Goal: Task Accomplishment & Management: Complete application form

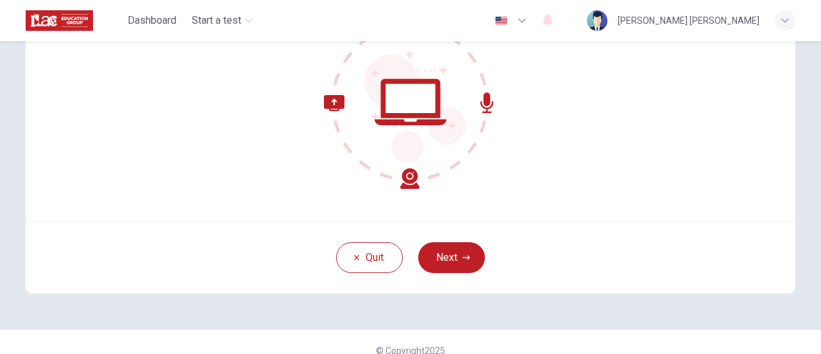
scroll to position [180, 0]
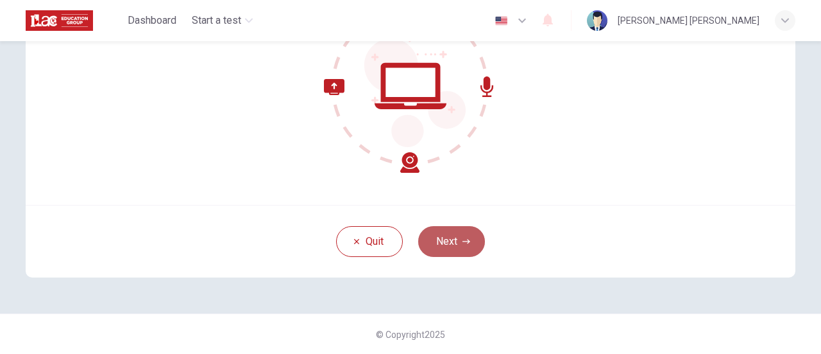
click at [447, 245] on button "Next" at bounding box center [451, 241] width 67 height 31
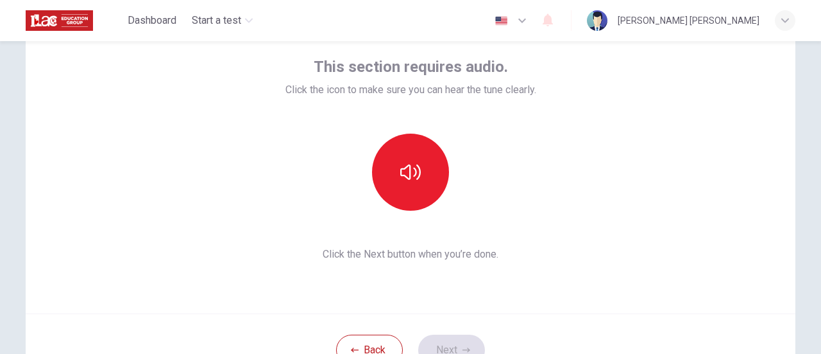
scroll to position [52, 0]
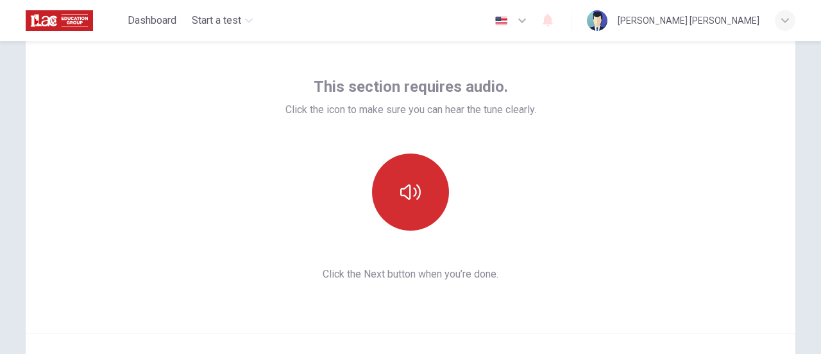
click at [405, 187] on icon "button" at bounding box center [410, 192] width 21 height 21
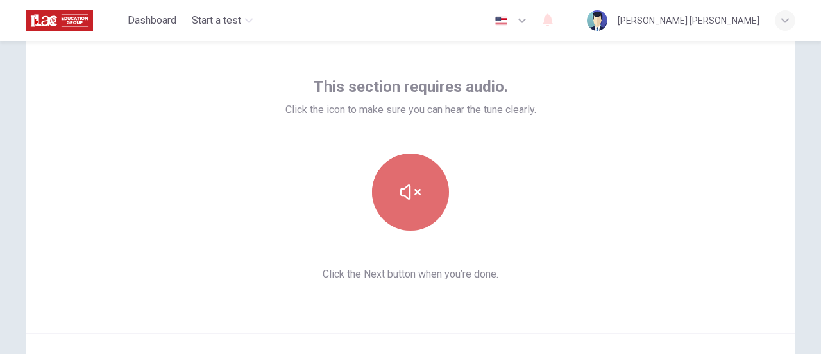
click at [405, 187] on icon "button" at bounding box center [410, 192] width 21 height 21
click at [435, 203] on button "button" at bounding box center [410, 191] width 77 height 77
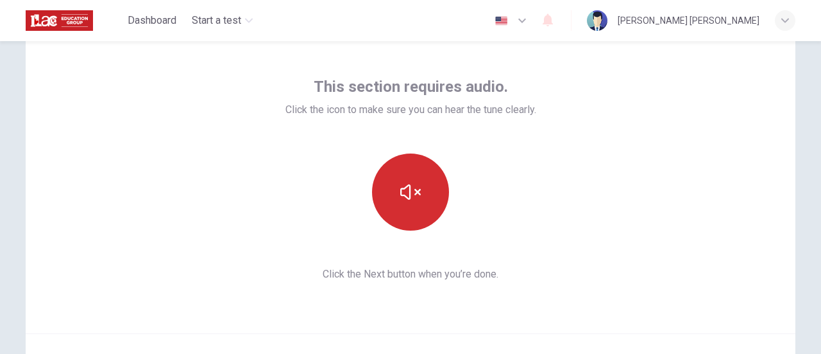
click at [435, 203] on button "button" at bounding box center [410, 191] width 77 height 77
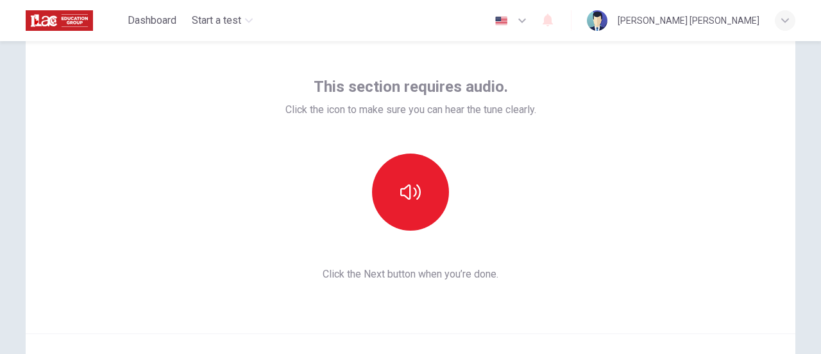
click at [522, 279] on span "Click the Next button when you’re done." at bounding box center [411, 273] width 251 height 15
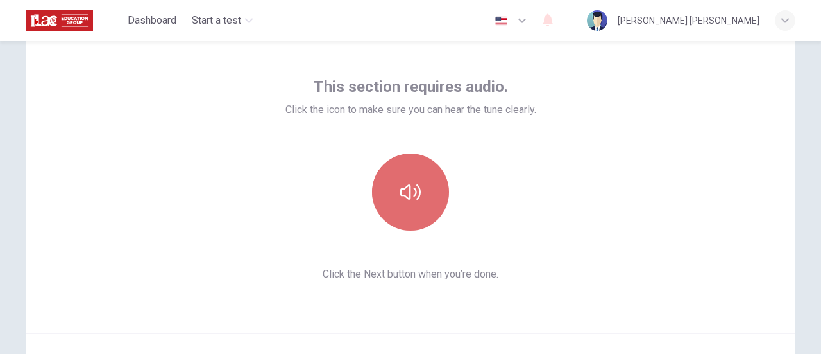
click at [408, 211] on button "button" at bounding box center [410, 191] width 77 height 77
click at [404, 204] on button "button" at bounding box center [410, 191] width 77 height 77
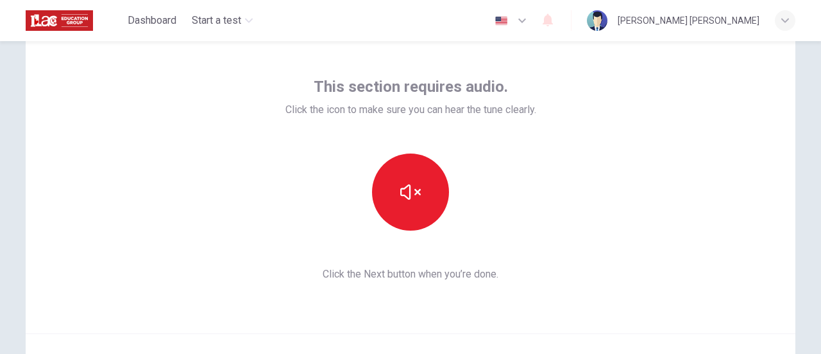
scroll to position [180, 0]
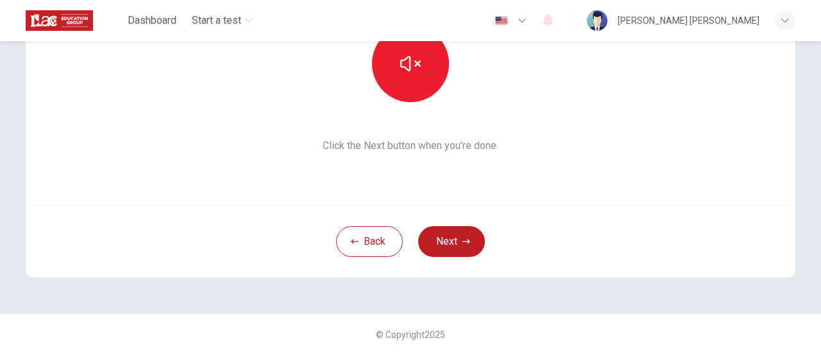
click at [509, 298] on div "This section requires audio. Click the icon to make sure you can hear the tune …" at bounding box center [410, 87] width 811 height 452
click at [463, 231] on button "Next" at bounding box center [451, 241] width 67 height 31
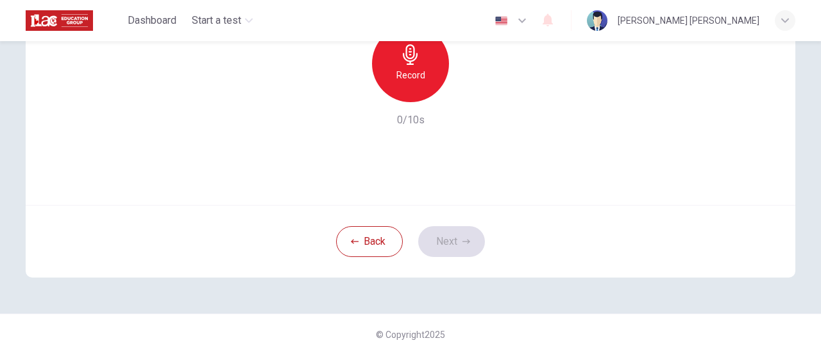
click at [454, 150] on div "Use this screen to make sure your microphone is working. Click the record butto…" at bounding box center [411, 51] width 770 height 308
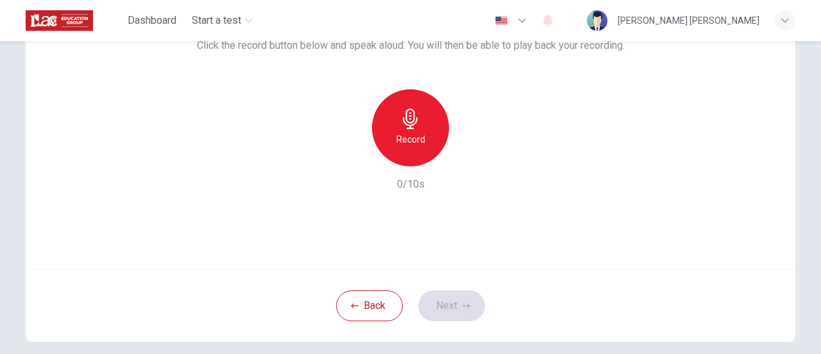
click at [395, 149] on div "Record" at bounding box center [410, 127] width 77 height 77
click at [463, 152] on icon "button" at bounding box center [469, 155] width 13 height 13
click at [456, 312] on button "Next" at bounding box center [451, 305] width 67 height 31
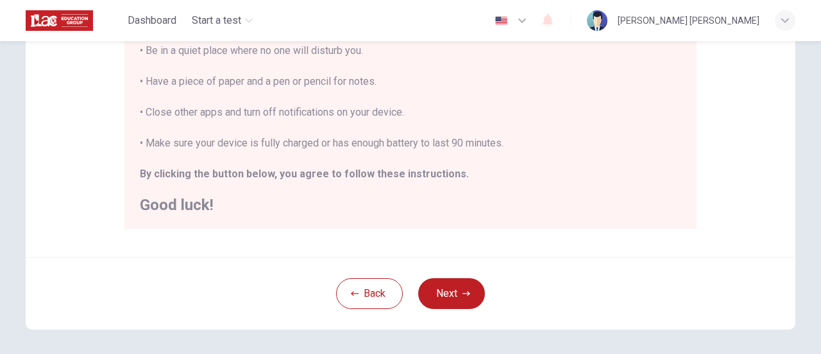
scroll to position [309, 0]
click at [479, 284] on button "Next" at bounding box center [451, 292] width 67 height 31
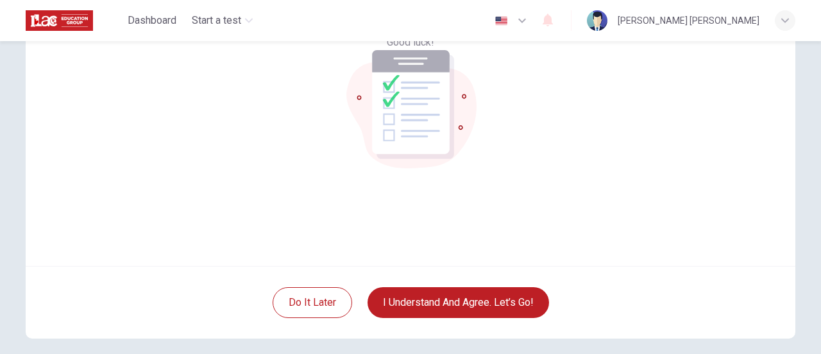
scroll to position [180, 0]
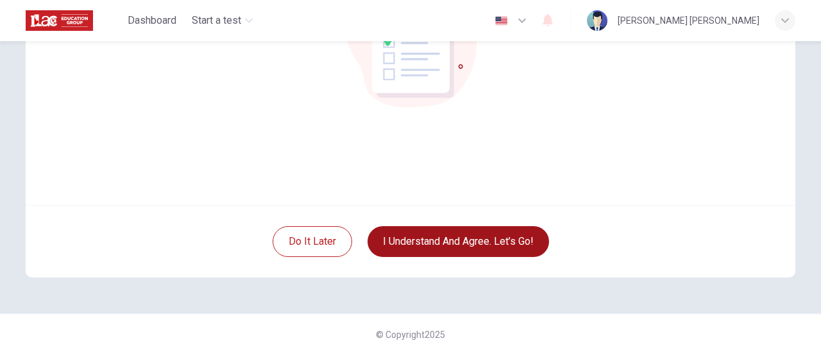
click at [487, 236] on button "I understand and agree. Let’s go!" at bounding box center [459, 241] width 182 height 31
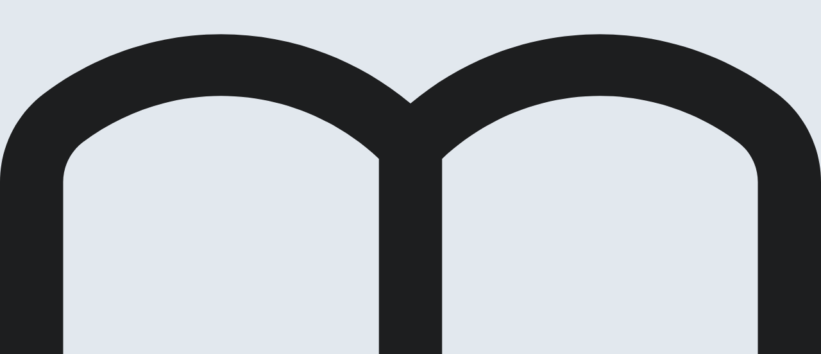
scroll to position [149, 0]
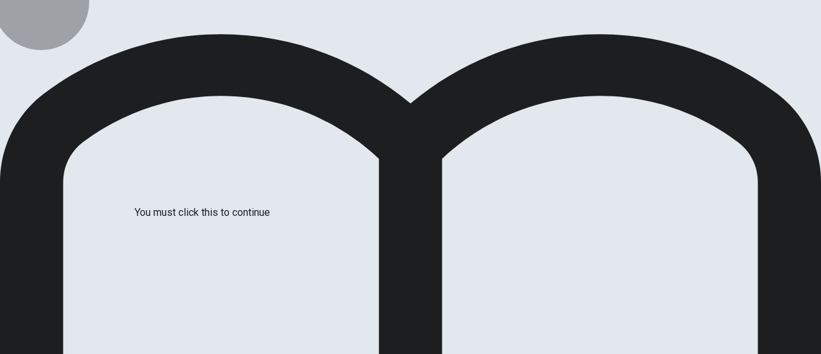
drag, startPoint x: 370, startPoint y: 294, endPoint x: 375, endPoint y: 289, distance: 7.7
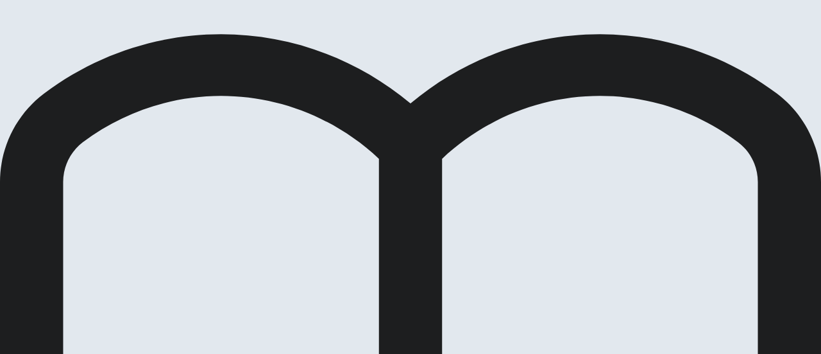
scroll to position [33, 0]
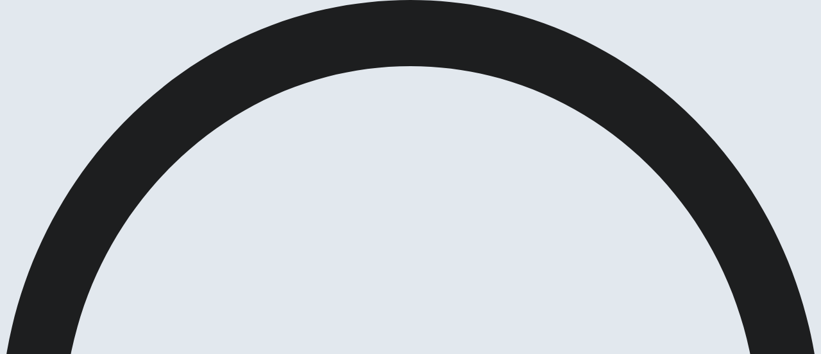
scroll to position [64, 0]
drag, startPoint x: 122, startPoint y: 220, endPoint x: 581, endPoint y: 221, distance: 458.7
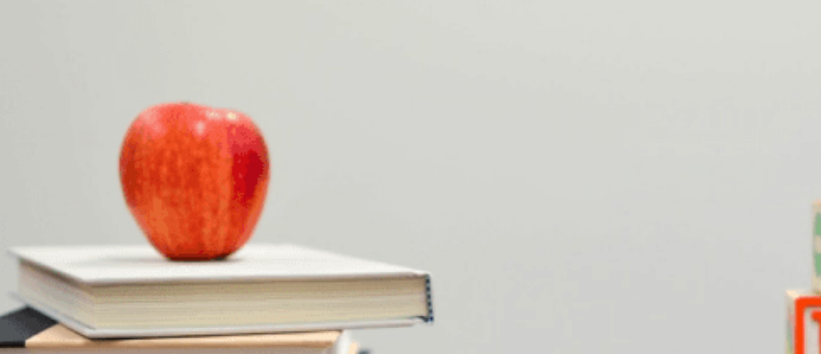
scroll to position [213, 0]
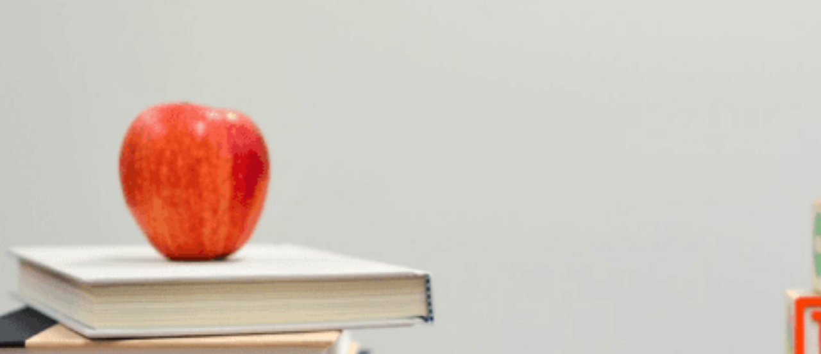
scroll to position [0, 0]
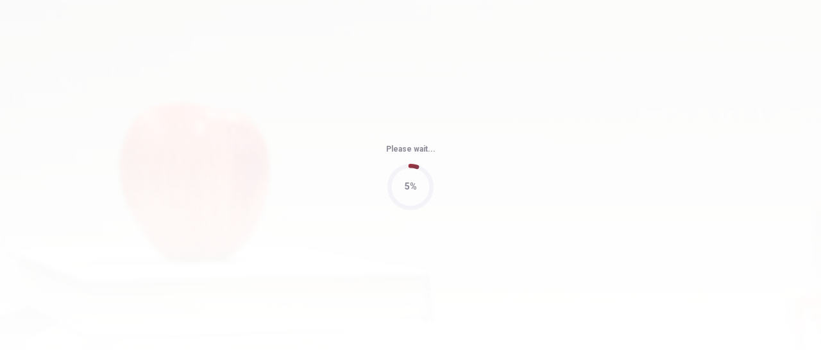
type input "67"
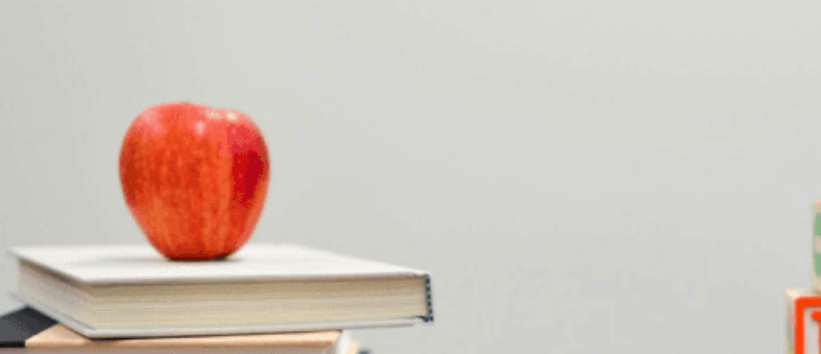
scroll to position [834, 0]
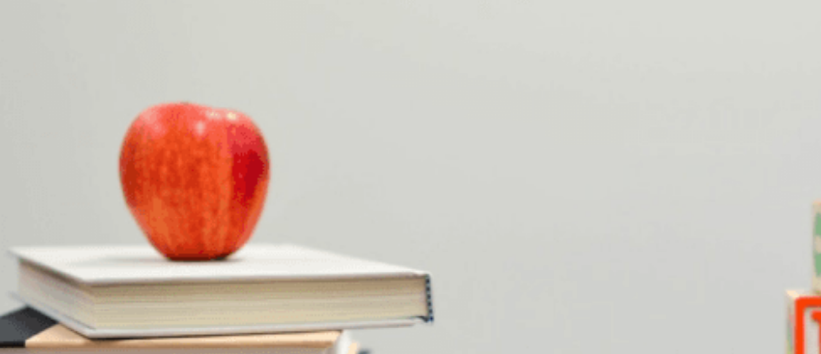
scroll to position [482, 0]
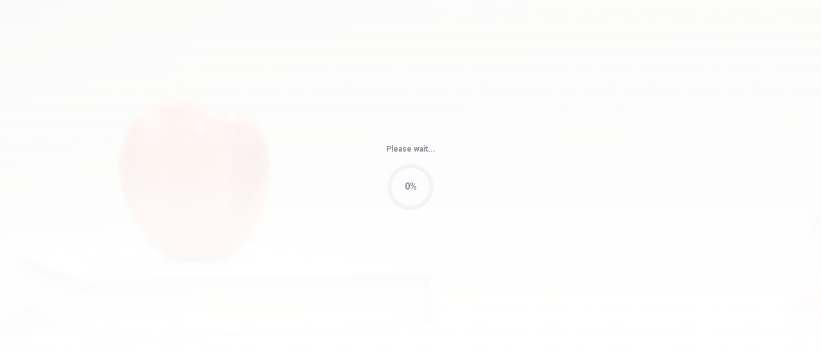
type input "70"
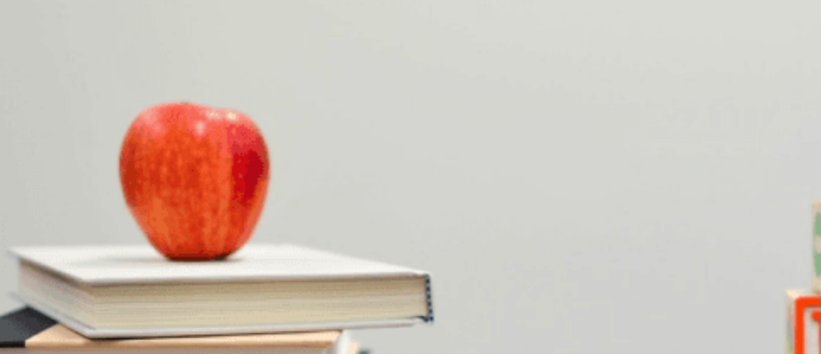
scroll to position [706, 0]
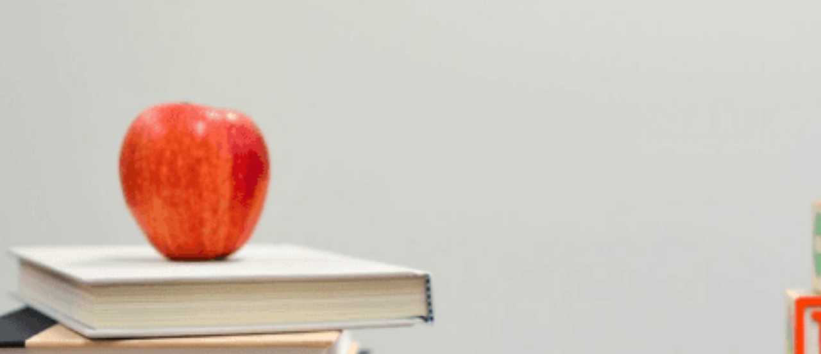
scroll to position [1188, 0]
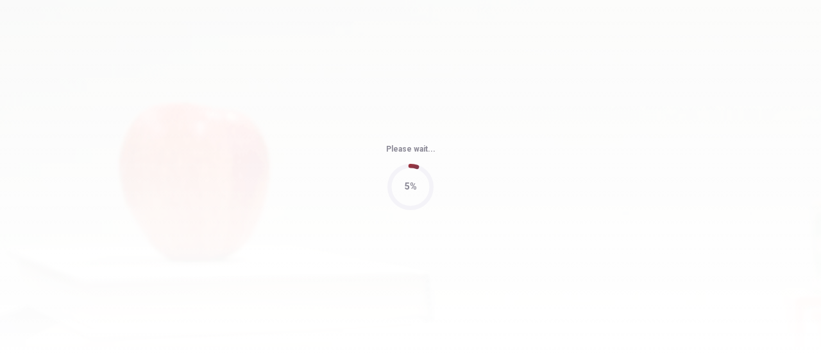
type input "65"
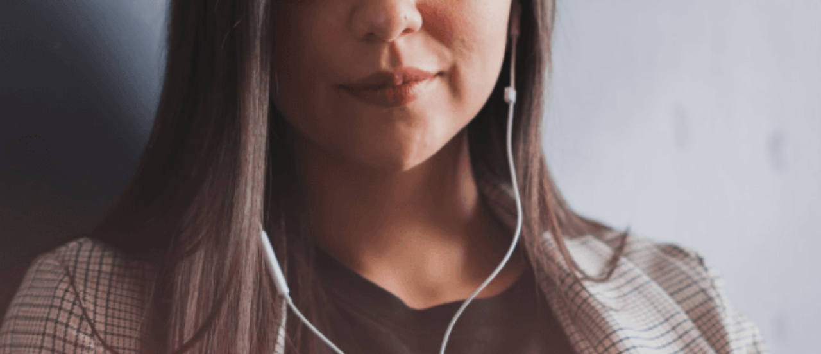
scroll to position [0, 0]
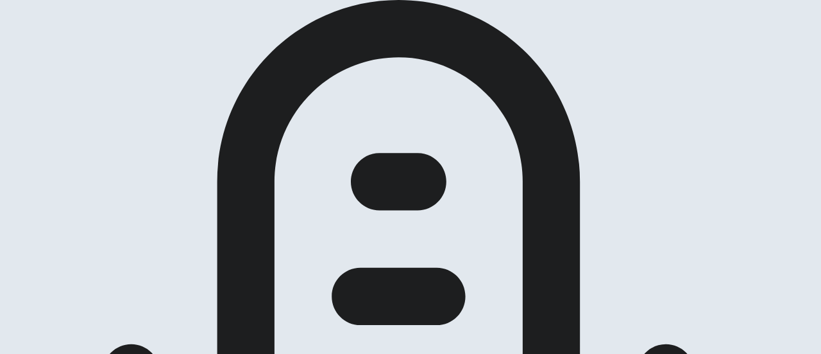
scroll to position [192, 0]
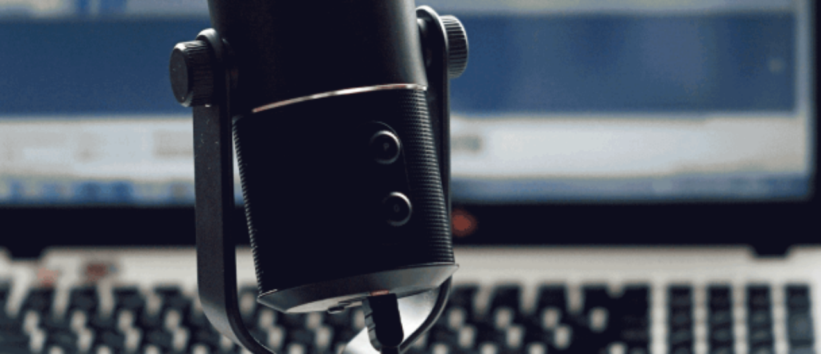
scroll to position [146, 0]
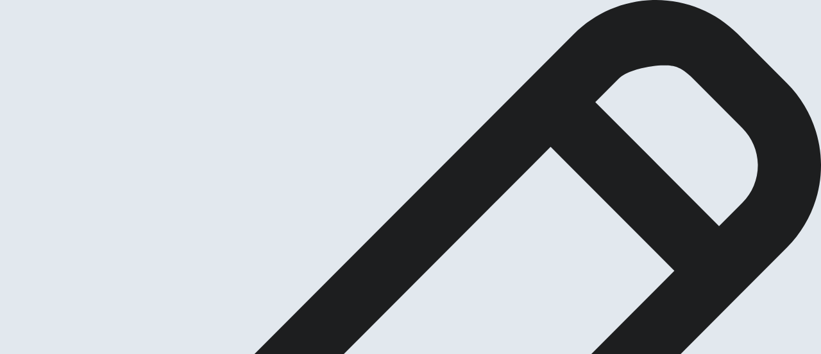
scroll to position [164, 0]
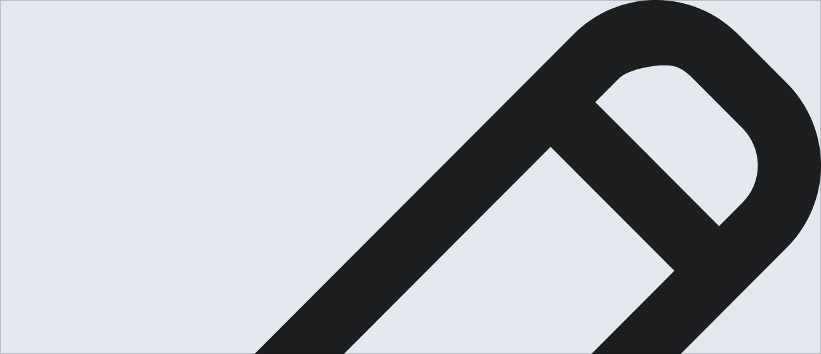
type textarea "Well, I think my mom is someone who inspires me to achieve all my goals because…"
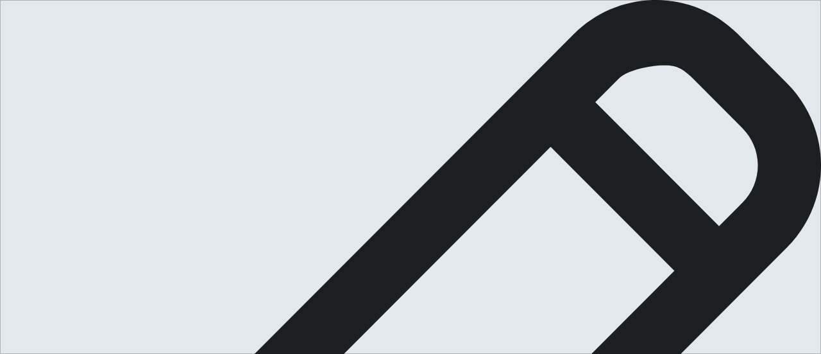
drag, startPoint x: 346, startPoint y: 294, endPoint x: 339, endPoint y: 293, distance: 7.9
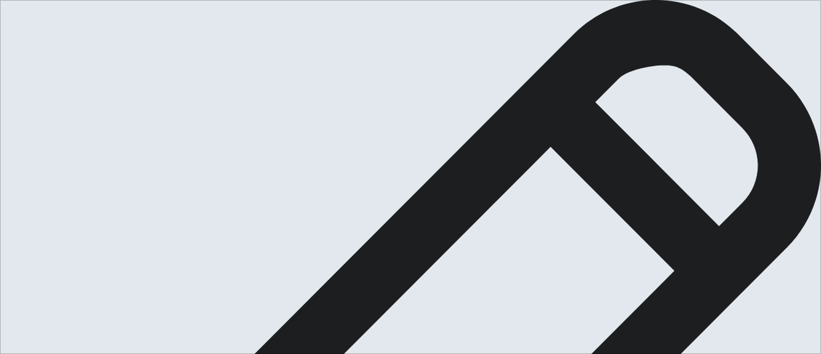
scroll to position [124, 0]
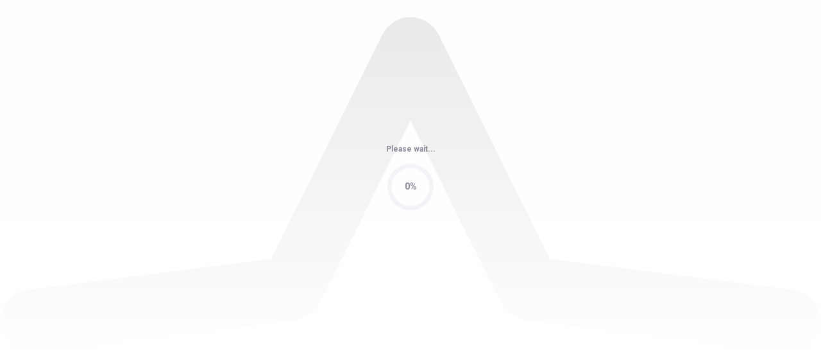
scroll to position [0, 0]
